Goal: Contribute content: Contribute content

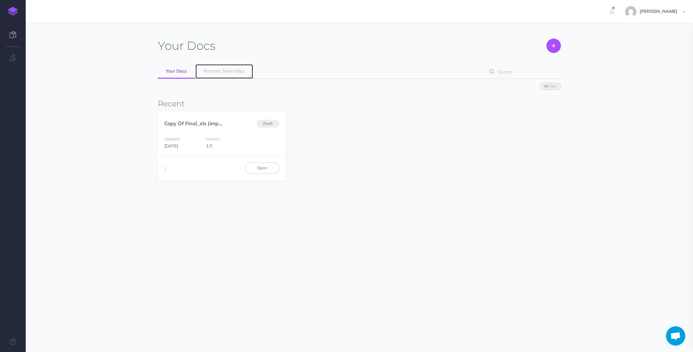
click at [232, 68] on span "Rencore Team Docs" at bounding box center [223, 71] width 41 height 6
click at [219, 75] on link "Rencore Team Docs" at bounding box center [224, 71] width 58 height 14
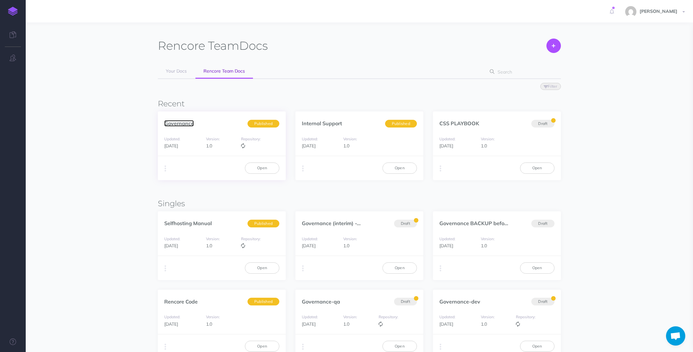
click at [179, 122] on link "Governance" at bounding box center [179, 123] width 30 height 6
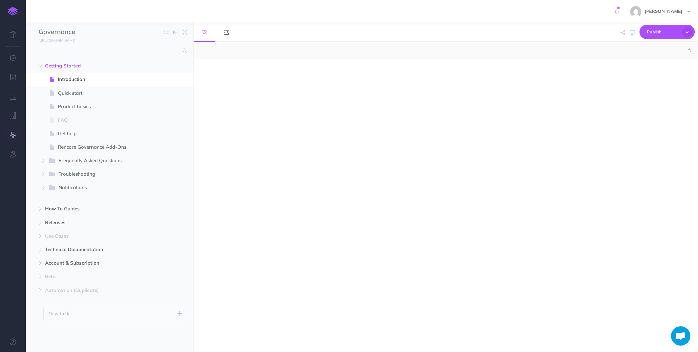
select select "null"
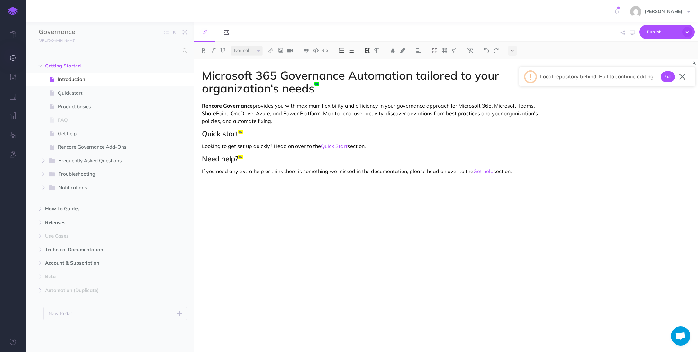
click at [13, 60] on icon "button" at bounding box center [13, 58] width 7 height 6
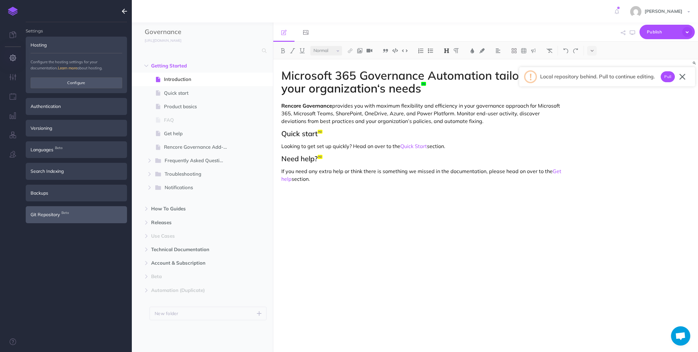
click at [65, 210] on span "Beta" at bounding box center [65, 213] width 11 height 7
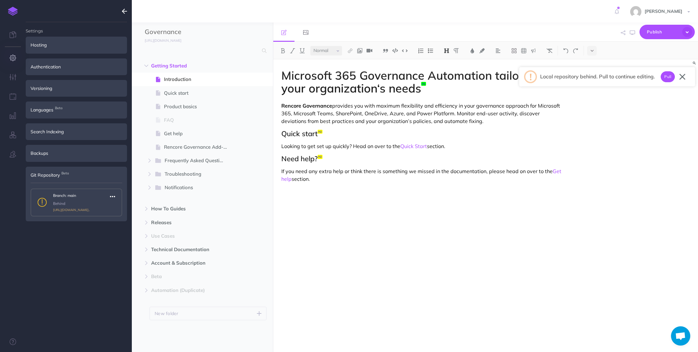
click at [112, 197] on icon "button" at bounding box center [112, 197] width 5 height 8
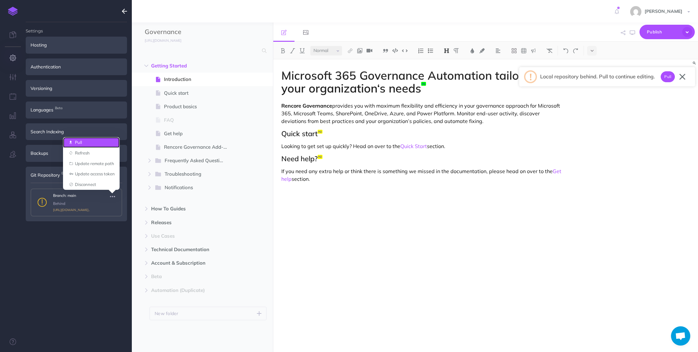
click at [72, 144] on link "Pull" at bounding box center [91, 142] width 57 height 11
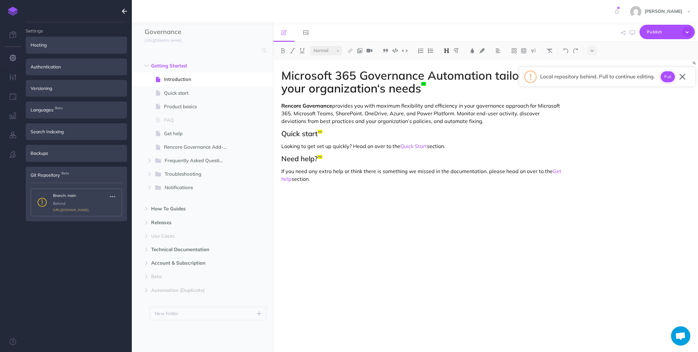
click at [670, 78] on button "Pull" at bounding box center [667, 76] width 14 height 11
click at [112, 197] on icon "button" at bounding box center [112, 197] width 5 height 8
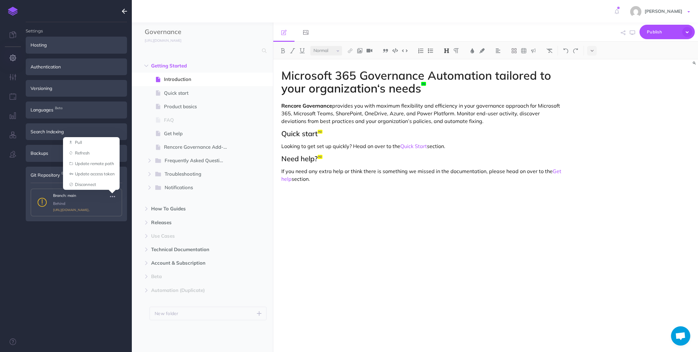
drag, startPoint x: 638, startPoint y: 8, endPoint x: 633, endPoint y: 9, distance: 5.2
click at [638, 8] on link "[PERSON_NAME]" at bounding box center [660, 11] width 74 height 22
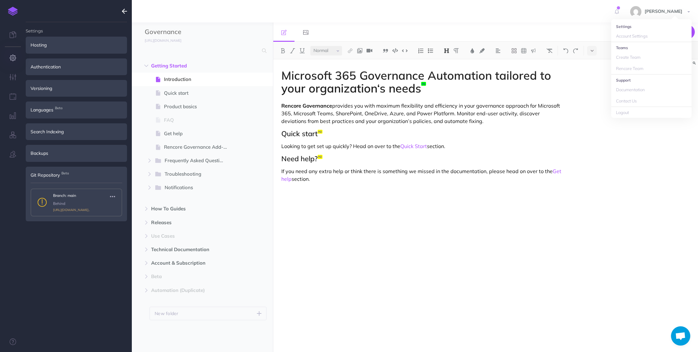
click at [620, 9] on icon at bounding box center [618, 8] width 4 height 4
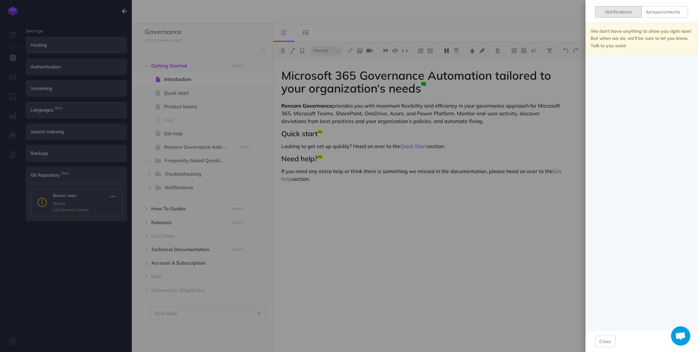
click at [465, 182] on div "Notifications Announcements We don't have anything to show you right now! But w…" at bounding box center [349, 176] width 698 height 352
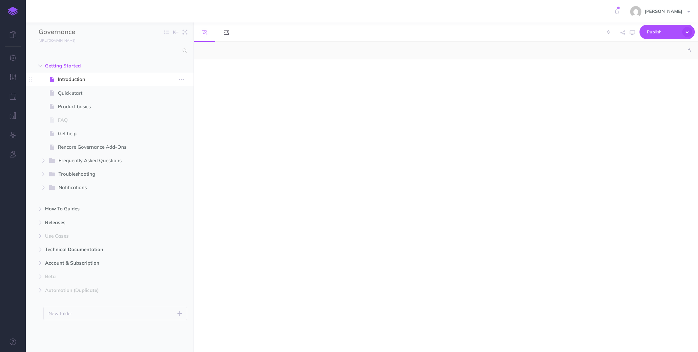
select select "null"
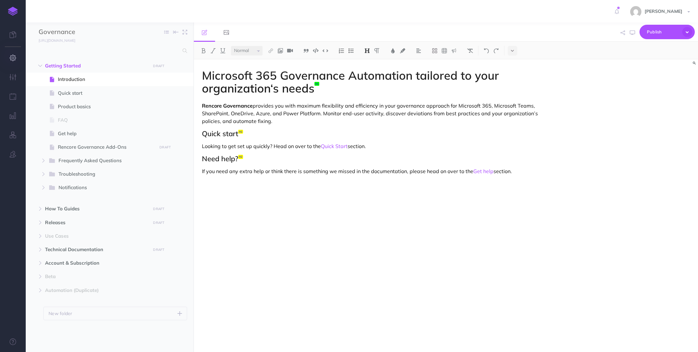
click at [17, 62] on button "button" at bounding box center [13, 58] width 26 height 19
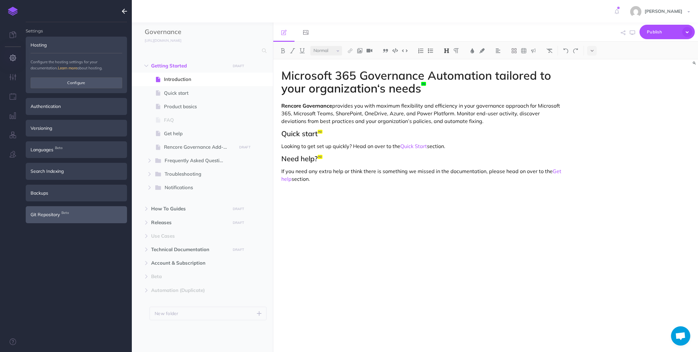
click at [107, 210] on div "Git Repository Beta" at bounding box center [76, 214] width 101 height 17
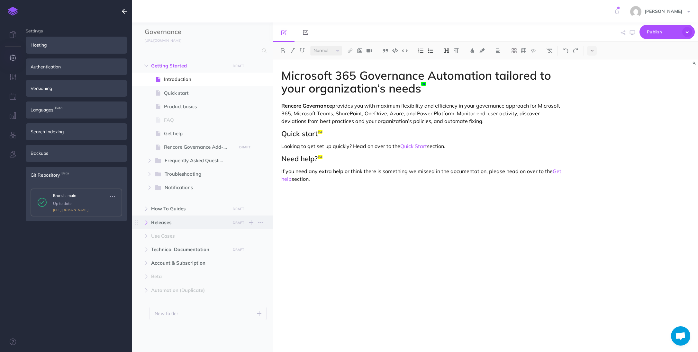
click at [147, 223] on icon "button" at bounding box center [146, 223] width 4 height 4
click at [146, 239] on button "button" at bounding box center [150, 236] width 12 height 8
click at [155, 261] on icon "button" at bounding box center [154, 263] width 4 height 4
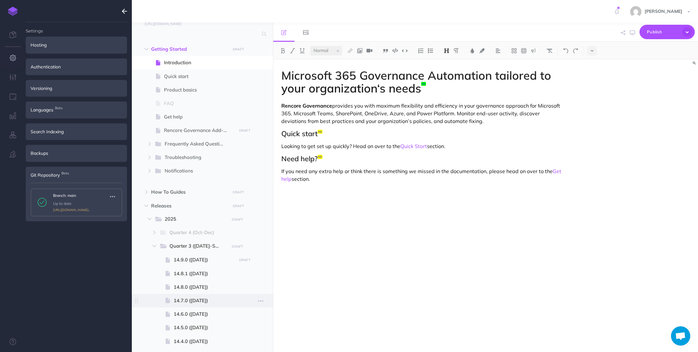
scroll to position [21, 0]
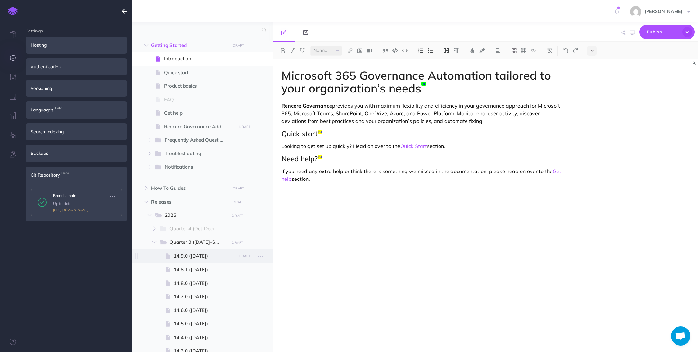
click at [170, 262] on span at bounding box center [202, 255] width 141 height 13
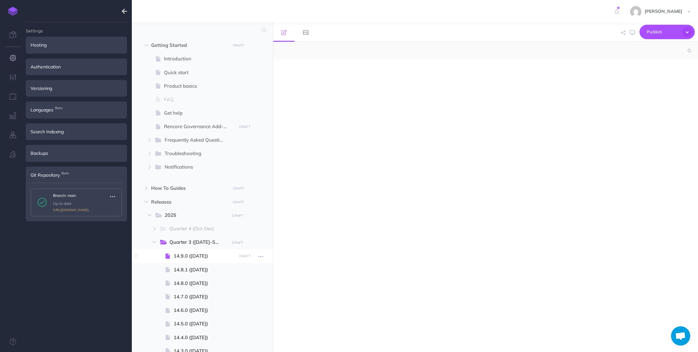
select select "null"
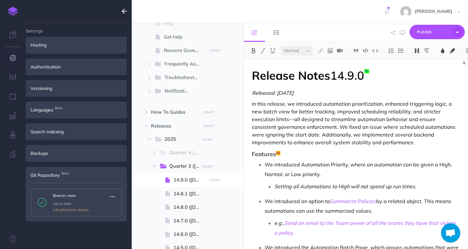
scroll to position [97, 0]
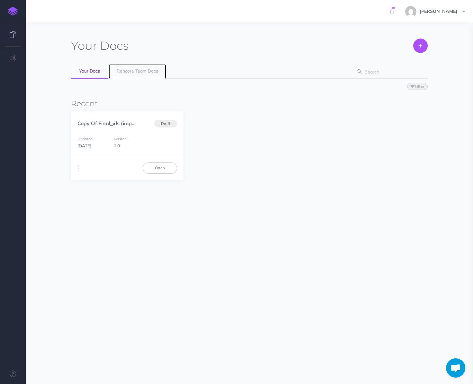
click at [128, 71] on span "Rencore Team Docs" at bounding box center [137, 71] width 41 height 6
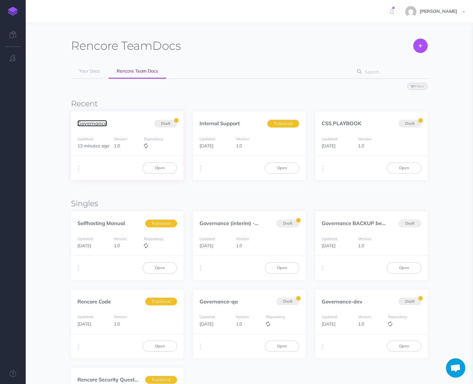
click at [87, 123] on link "Governance" at bounding box center [92, 123] width 30 height 6
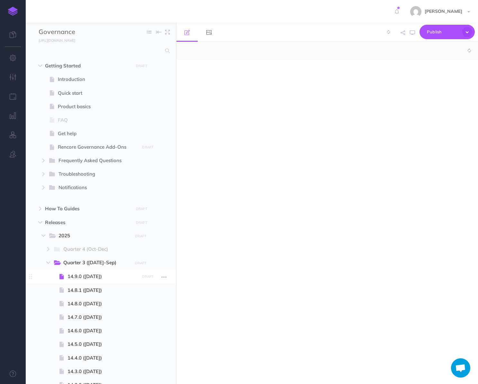
select select "null"
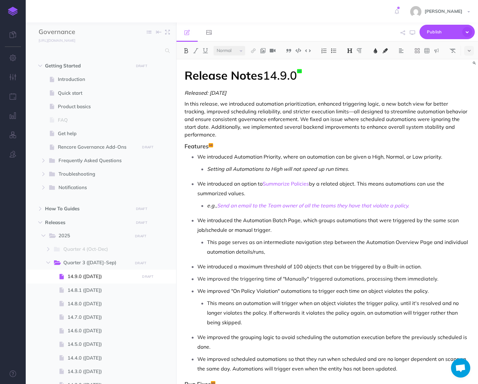
click at [285, 152] on p "We introduced Automation Priority, where an automation can be given a High, Nor…" at bounding box center [333, 157] width 273 height 10
click at [470, 33] on icon "button" at bounding box center [467, 32] width 10 height 10
click at [380, 33] on div "Publish This page Publish the currently selected page draft. Publish Publish al…" at bounding box center [376, 32] width 198 height 20
click at [161, 278] on icon "button" at bounding box center [163, 277] width 5 height 8
click at [151, 290] on link "Page history" at bounding box center [145, 288] width 48 height 11
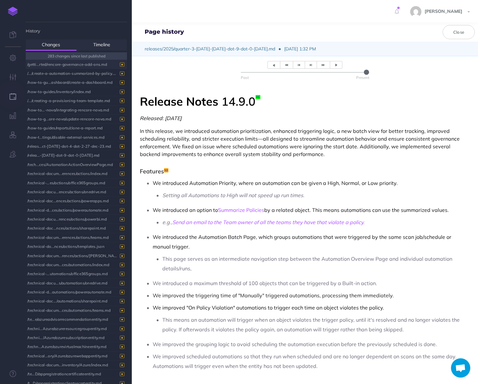
click at [64, 64] on div "/getti...rted/rencore-governance-add-ons.md" at bounding box center [74, 64] width 95 height 9
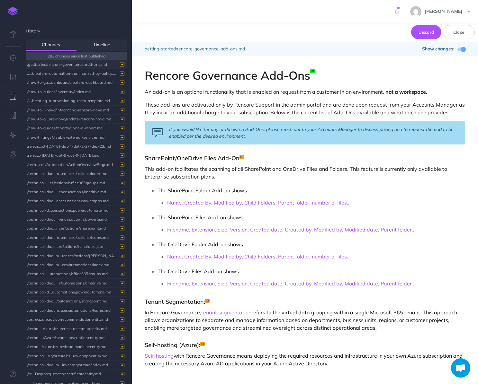
click at [58, 67] on div "/getti...rted/rencore-governance-add-ons.md" at bounding box center [74, 64] width 95 height 9
click at [104, 47] on link "Timeline" at bounding box center [101, 45] width 51 height 11
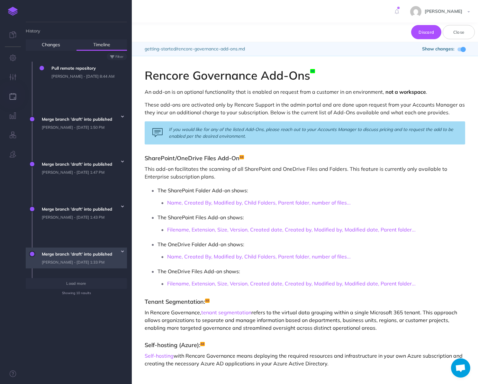
click at [63, 248] on span "Merge branch 'draft' into published Rob Hearn - Fri, Aug 8, 2025 1:33 PM" at bounding box center [83, 258] width 88 height 21
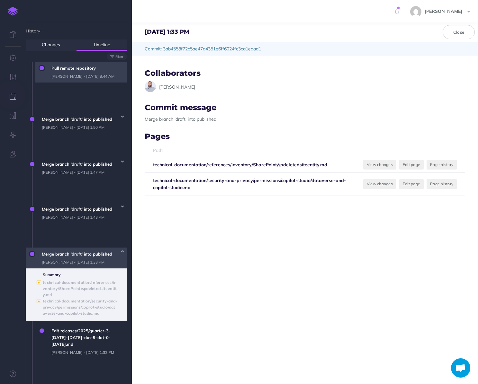
click at [65, 78] on span "Pull remote repository russell dyas - Mon, Aug 11, 2025 8:44 AM" at bounding box center [87, 72] width 79 height 21
click at [67, 68] on span "Pull remote repository russell dyas - Mon, Aug 11, 2025 8:44 AM" at bounding box center [87, 72] width 79 height 21
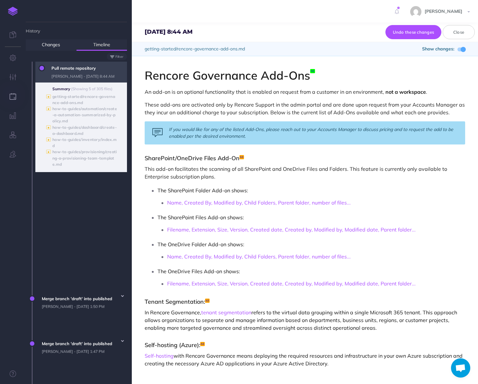
click at [73, 81] on span "Pull remote repository russell dyas - Mon, Aug 11, 2025 8:44 AM" at bounding box center [87, 72] width 79 height 21
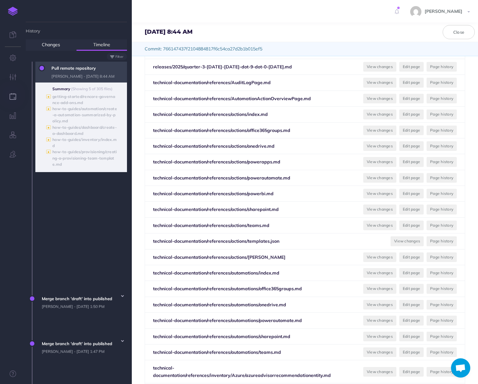
scroll to position [386, 0]
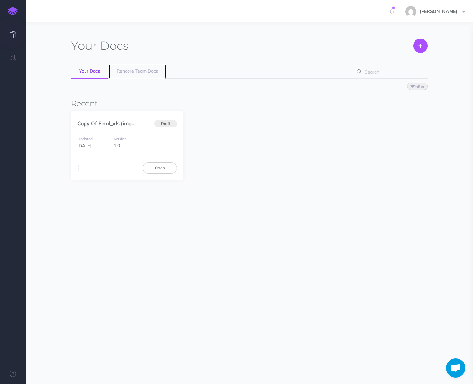
click at [132, 67] on link "Rencore Team Docs" at bounding box center [138, 71] width 58 height 14
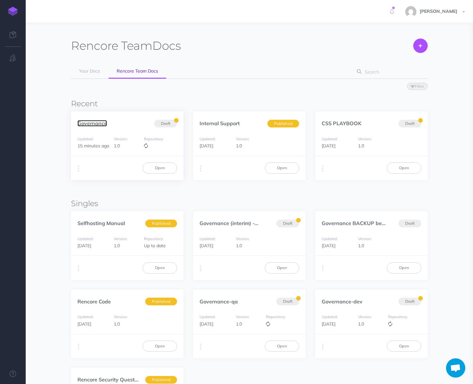
click at [101, 123] on link "Governance" at bounding box center [92, 123] width 30 height 6
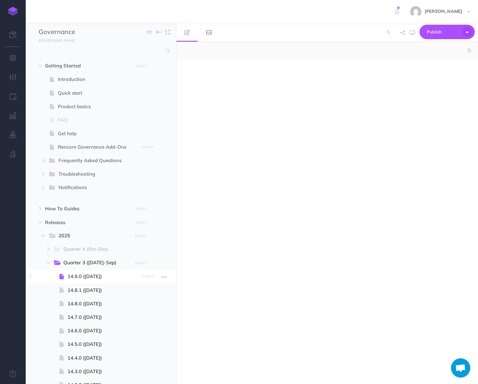
select select "null"
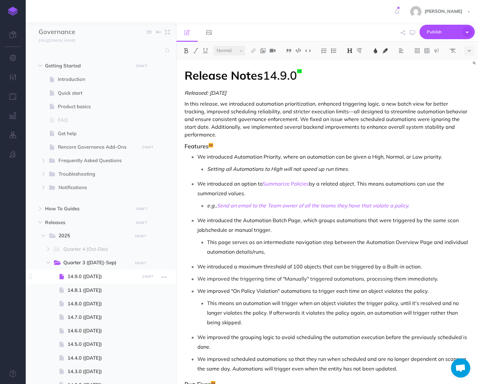
click at [103, 278] on span "14.9.0 ([DATE])" at bounding box center [102, 277] width 70 height 8
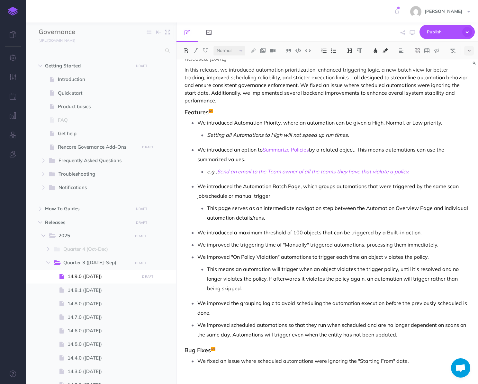
scroll to position [36, 0]
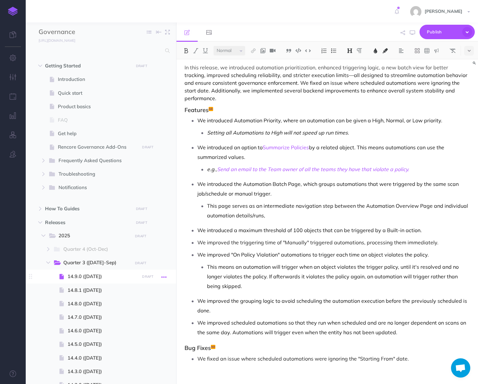
click at [162, 277] on icon "button" at bounding box center [163, 277] width 5 height 8
click at [139, 290] on link "Page history" at bounding box center [145, 288] width 48 height 11
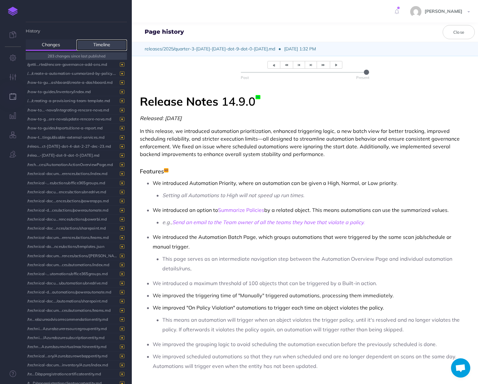
click at [103, 48] on link "Timeline" at bounding box center [101, 45] width 51 height 11
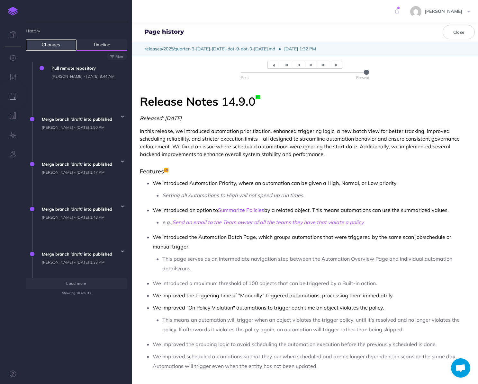
click at [59, 48] on link "Changes" at bounding box center [51, 45] width 51 height 11
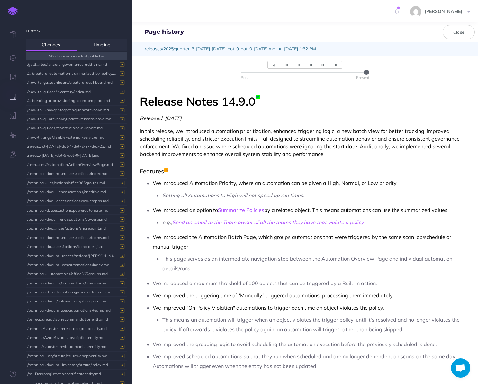
click at [101, 51] on ul "History Changes Timeline 283 changes since last published /getti...rted/rencore…" at bounding box center [76, 206] width 101 height 368
click at [99, 49] on link "Timeline" at bounding box center [101, 45] width 51 height 11
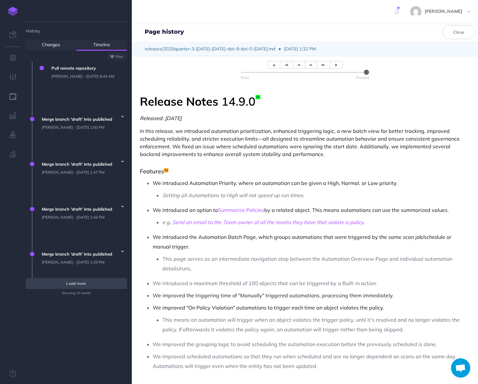
click at [82, 281] on span "Load more" at bounding box center [76, 283] width 20 height 5
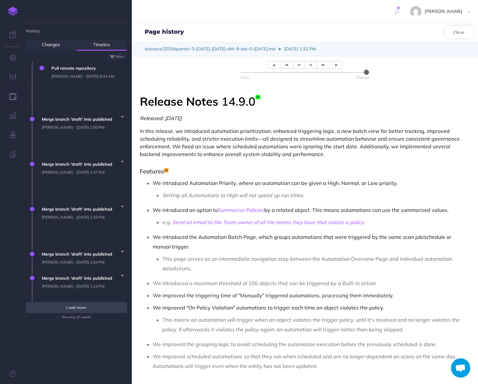
click at [82, 305] on span "Load more" at bounding box center [76, 307] width 20 height 5
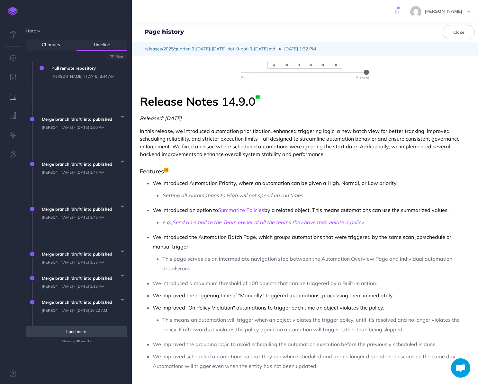
click at [81, 329] on span "Load more" at bounding box center [76, 331] width 20 height 5
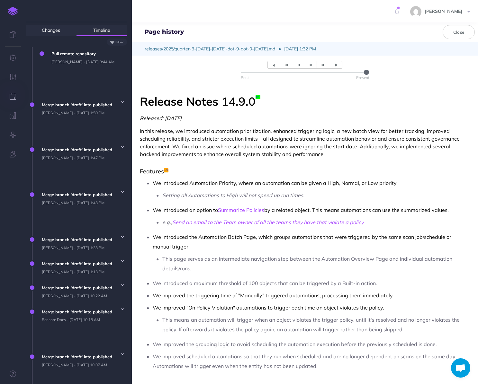
scroll to position [34, 0]
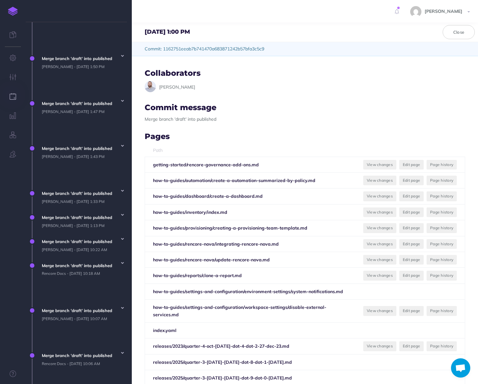
scroll to position [130, 0]
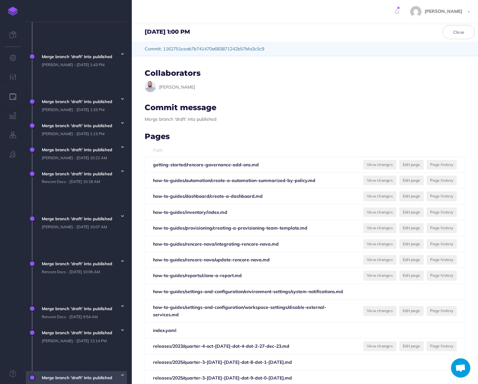
scroll to position [154, 0]
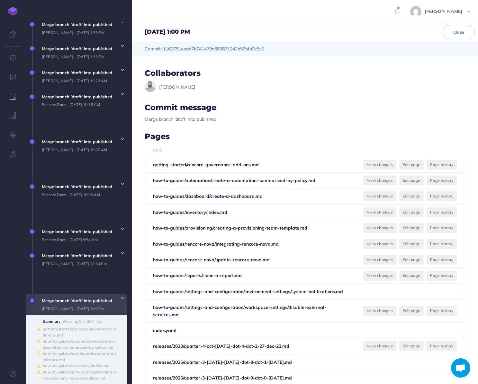
scroll to position [274, 0]
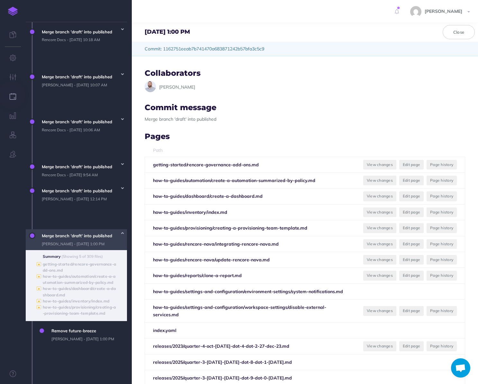
scroll to position [322, 0]
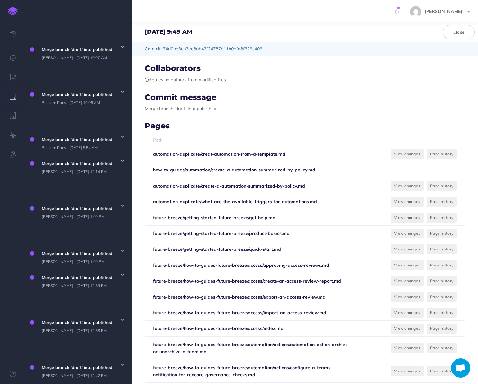
scroll to position [7, 0]
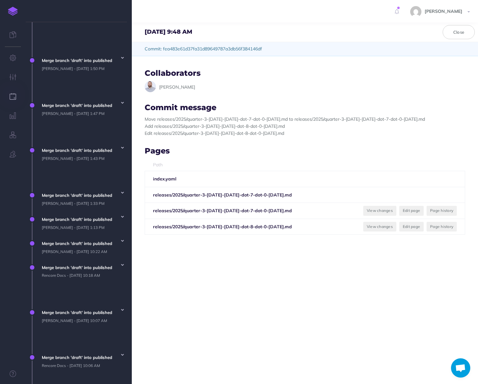
scroll to position [0, 0]
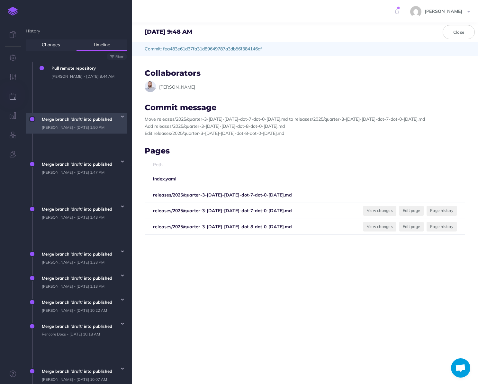
click at [87, 113] on span "Merge branch 'draft' into published Rob Hearn - Fri, Aug 8, 2025 1:50 PM" at bounding box center [83, 123] width 88 height 21
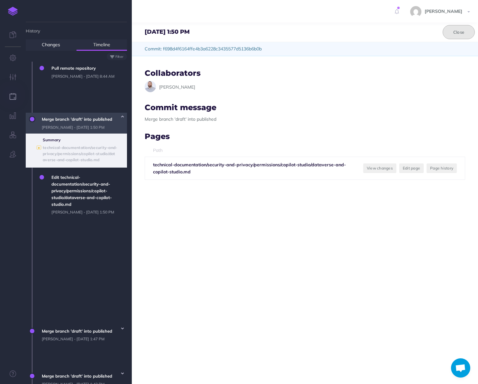
click at [467, 28] on button "Close" at bounding box center [458, 32] width 32 height 14
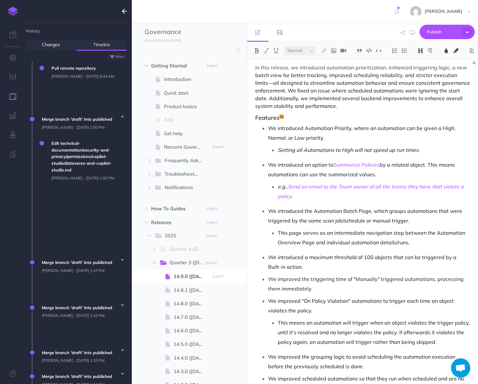
click at [300, 145] on p "Setting all Automations to High will not speed up run times." at bounding box center [374, 150] width 192 height 10
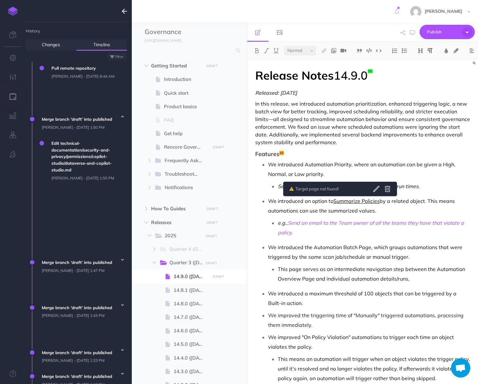
click at [341, 202] on link "Summarize Policies" at bounding box center [356, 201] width 46 height 6
click at [362, 120] on p "In this release, we introduced automation prioritization, enhanced triggering l…" at bounding box center [362, 123] width 215 height 46
click at [352, 122] on p "In this release, we introduced automation prioritization, enhanced triggering l…" at bounding box center [362, 123] width 215 height 46
click at [353, 121] on p "In this release, we introduced automation prioritization, enhanced triggering l…" at bounding box center [362, 123] width 215 height 46
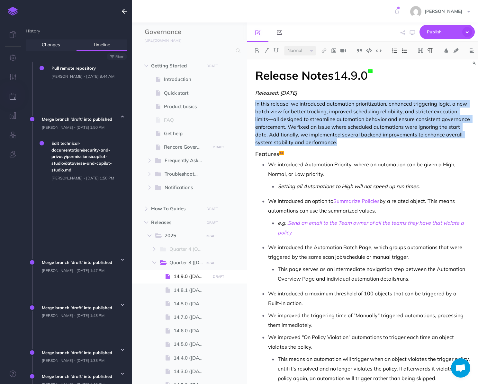
click at [353, 121] on p "In this release, we introduced automation prioritization, enhanced triggering l…" at bounding box center [362, 123] width 215 height 46
click at [353, 122] on p "In this release, we introduced automation prioritization, enhanced triggering l…" at bounding box center [362, 123] width 215 height 46
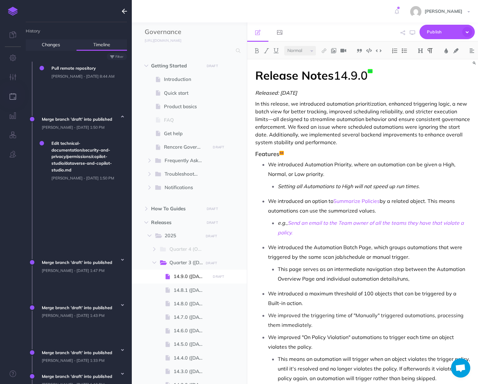
click at [362, 120] on p "In this release, we introduced automation prioritization, enhanced triggering l…" at bounding box center [362, 123] width 215 height 46
copy p "behavior"
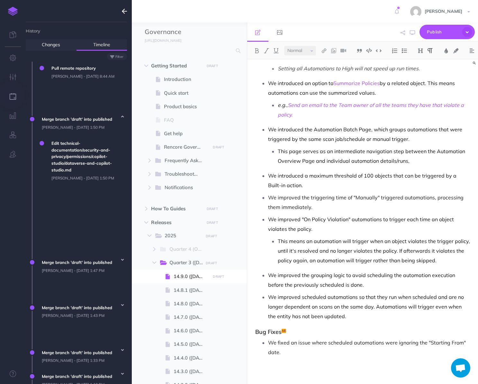
scroll to position [119, 0]
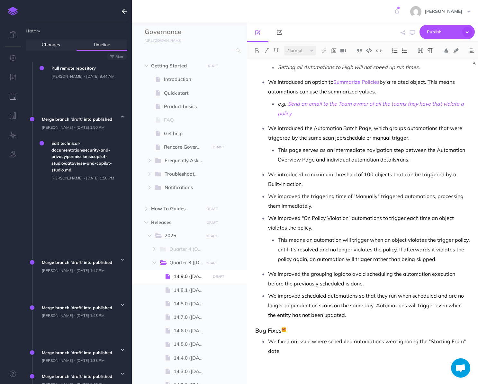
click at [335, 228] on p "We improved "On Policy Violation" automations to trigger each time an object vi…" at bounding box center [369, 222] width 202 height 19
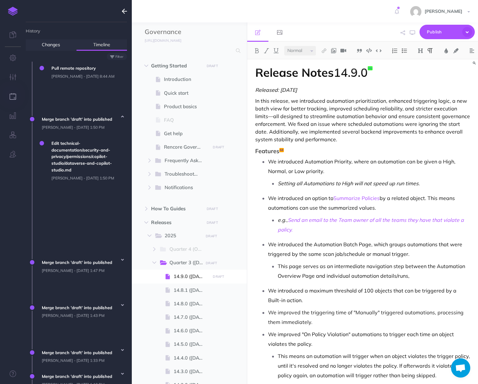
scroll to position [0, 0]
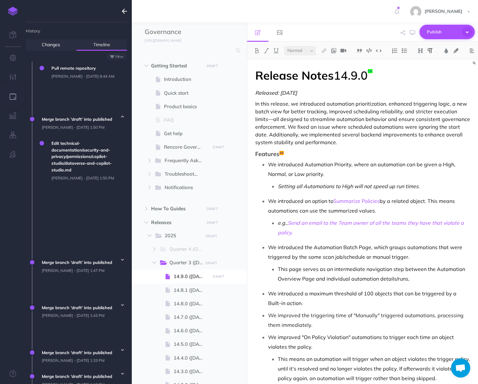
click at [440, 33] on span "Publish" at bounding box center [443, 32] width 32 height 10
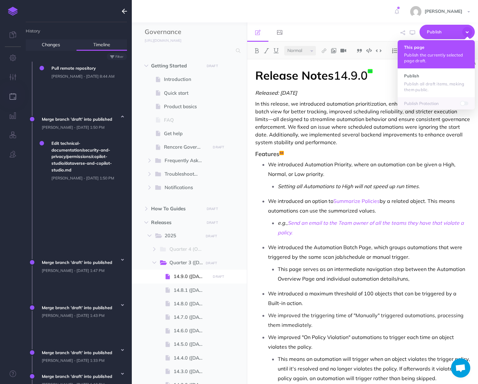
click at [407, 54] on p "Publish the currently selected page draft." at bounding box center [436, 58] width 64 height 12
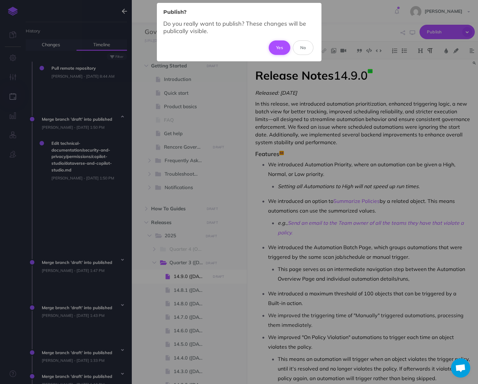
click at [278, 48] on button "Yes" at bounding box center [280, 47] width 22 height 14
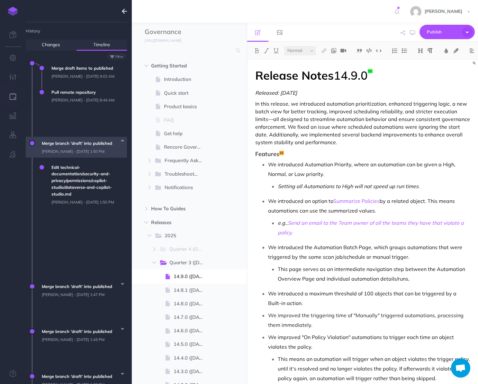
click at [87, 137] on span "Merge branch 'draft' into published Rob Hearn - Fri, Aug 8, 2025 1:50 PM" at bounding box center [83, 147] width 88 height 21
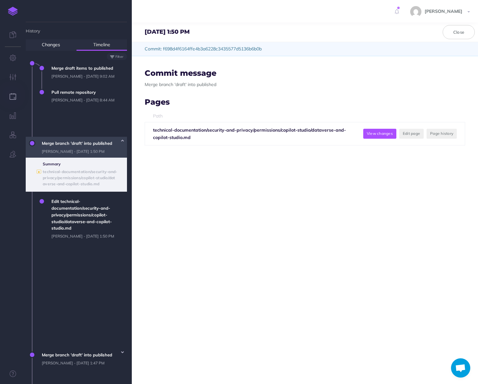
click at [367, 135] on button "View changes" at bounding box center [379, 134] width 33 height 10
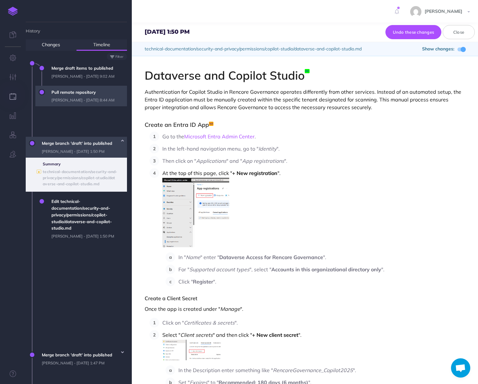
click at [85, 107] on span "Pull remote repository russell dyas - Mon, Aug 11, 2025 8:44 AM" at bounding box center [87, 96] width 79 height 21
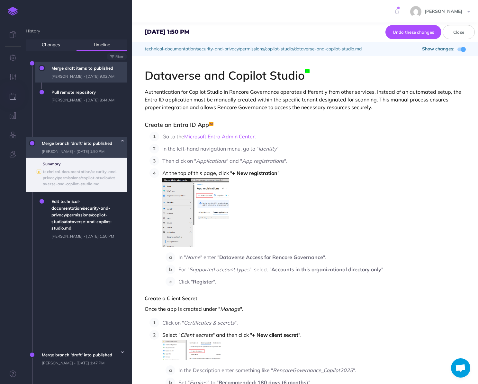
click at [81, 105] on span "Pull remote repository russell dyas - Mon, Aug 11, 2025 8:44 AM" at bounding box center [87, 96] width 79 height 21
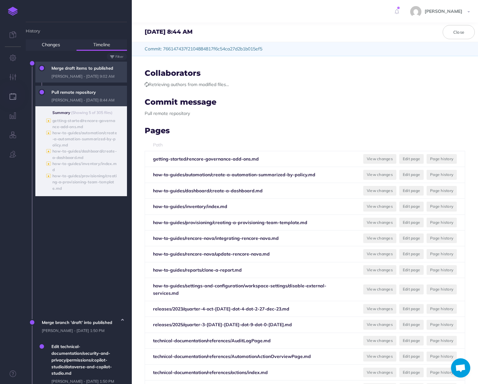
click at [74, 83] on span "Merge draft items to published russell dyas - Mon, Aug 11, 2025 9:02 AM" at bounding box center [87, 72] width 79 height 21
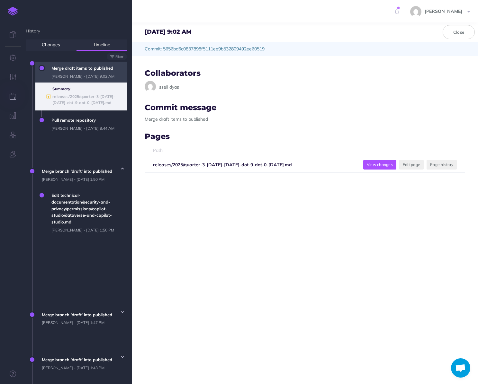
click at [364, 161] on button "View changes" at bounding box center [379, 165] width 33 height 10
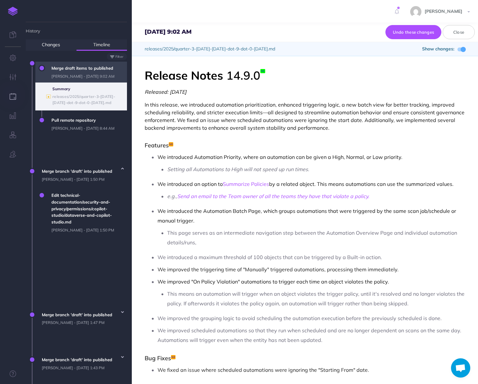
click at [462, 50] on span at bounding box center [462, 49] width 5 height 5
click at [462, 50] on span at bounding box center [461, 50] width 8 height 4
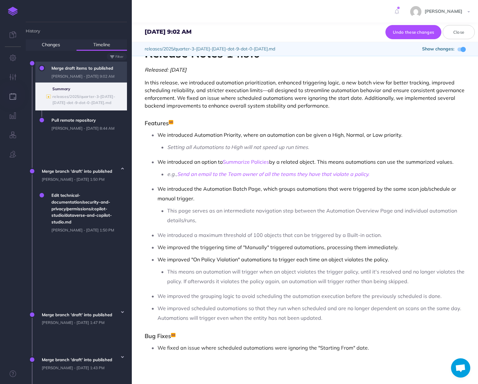
scroll to position [40, 0]
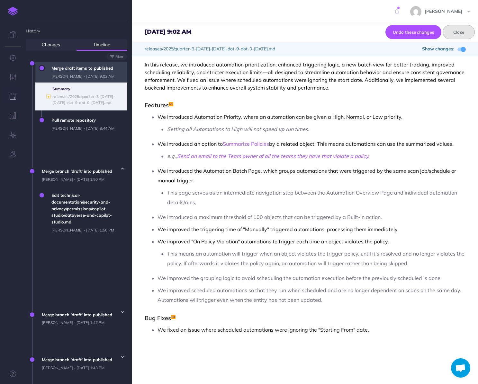
click at [459, 35] on button "Close" at bounding box center [458, 32] width 32 height 14
